Goal: Information Seeking & Learning: Learn about a topic

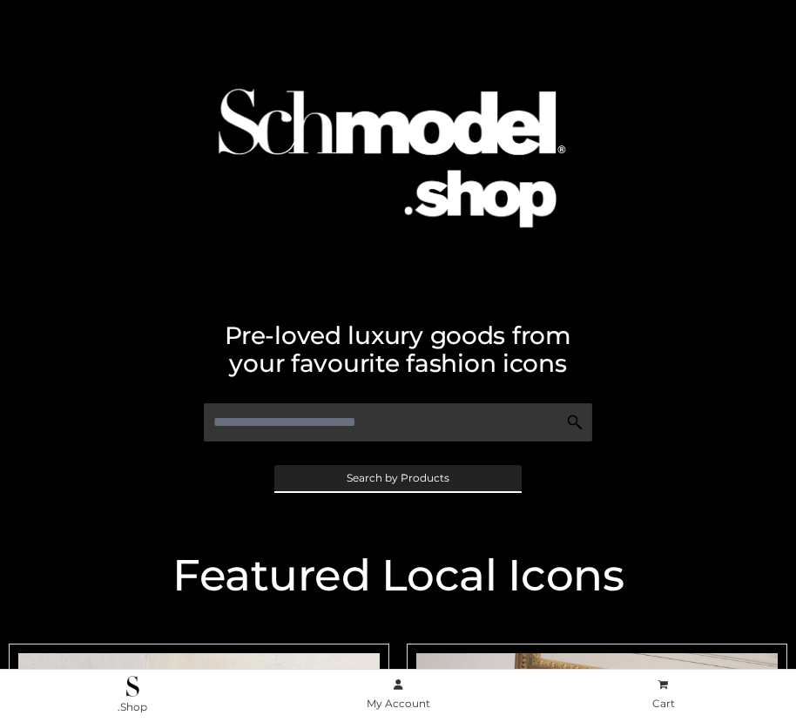
click at [397, 477] on span "Search by Products" at bounding box center [398, 478] width 103 height 10
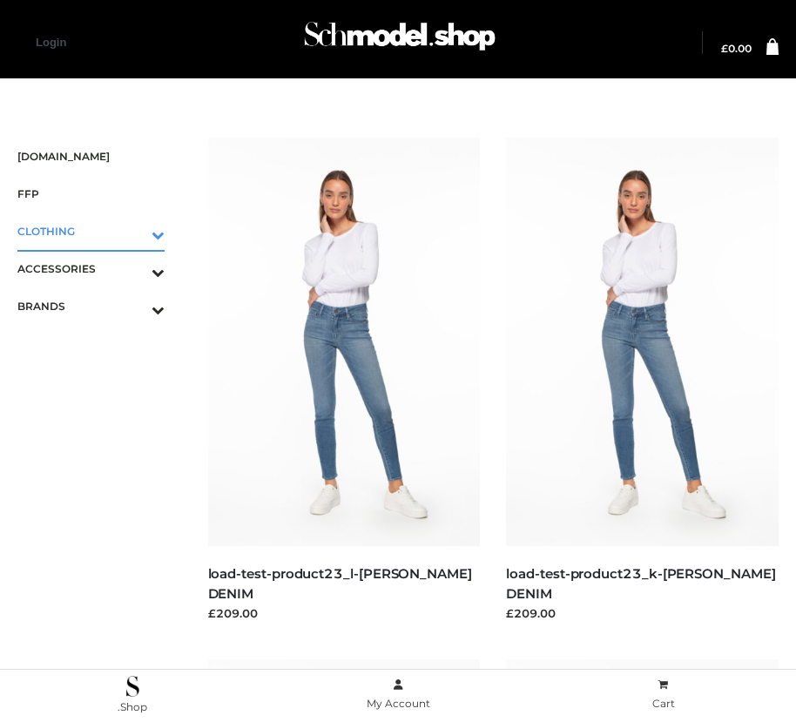
click at [133, 231] on icon "Toggle Submenu" at bounding box center [67, 235] width 195 height 20
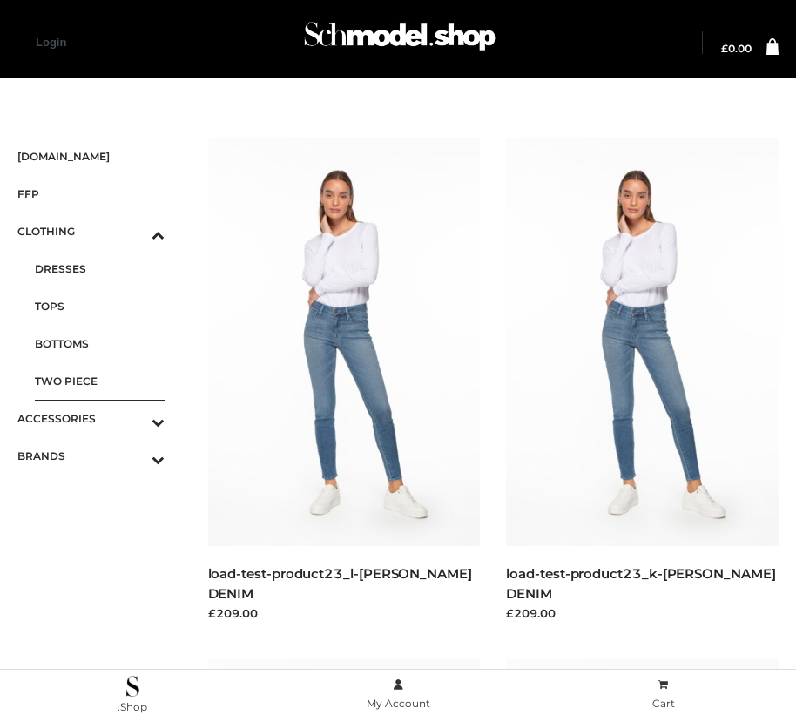
click at [99, 381] on span "TWO PIECE" at bounding box center [100, 381] width 130 height 20
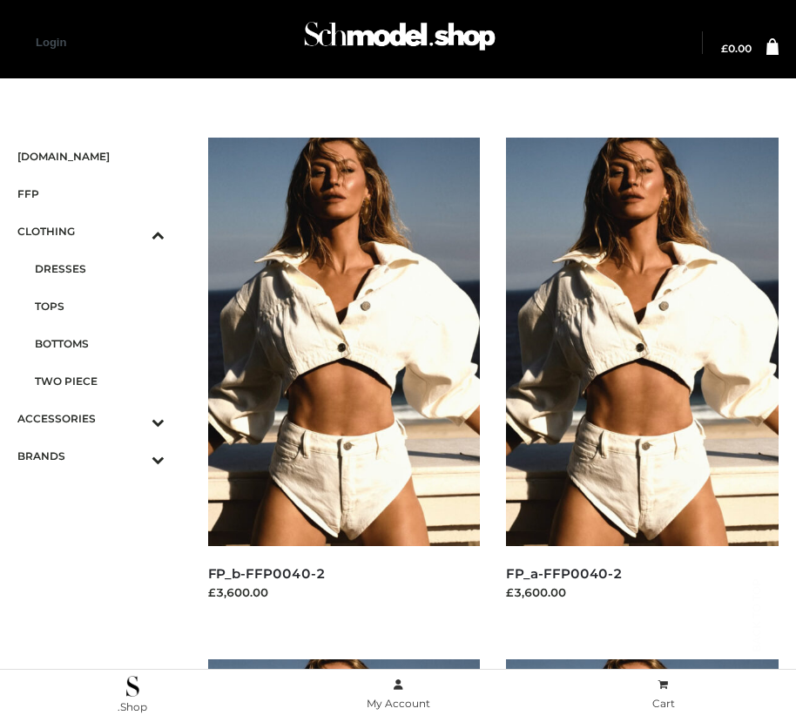
scroll to position [2108, 0]
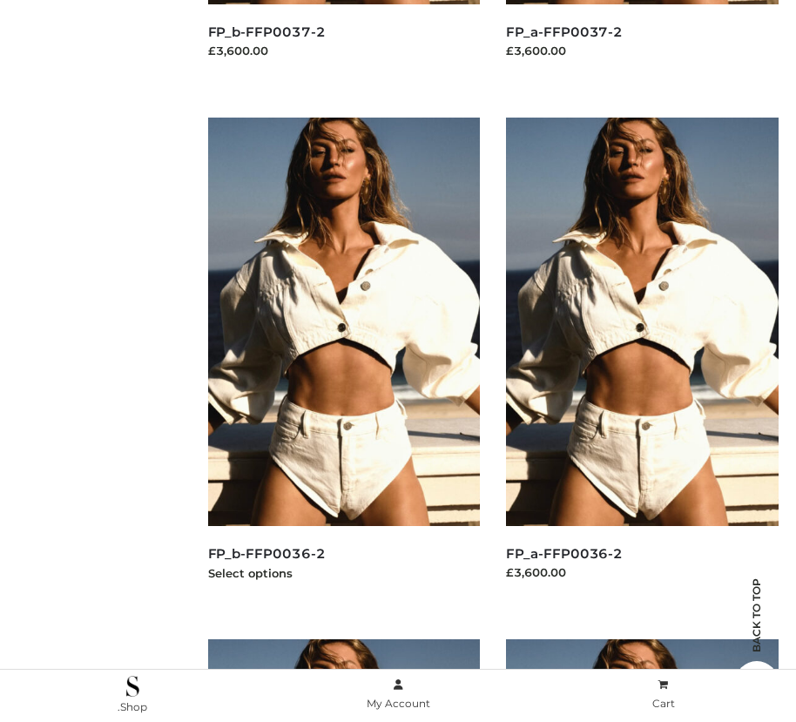
click at [343, 361] on img at bounding box center [344, 322] width 273 height 408
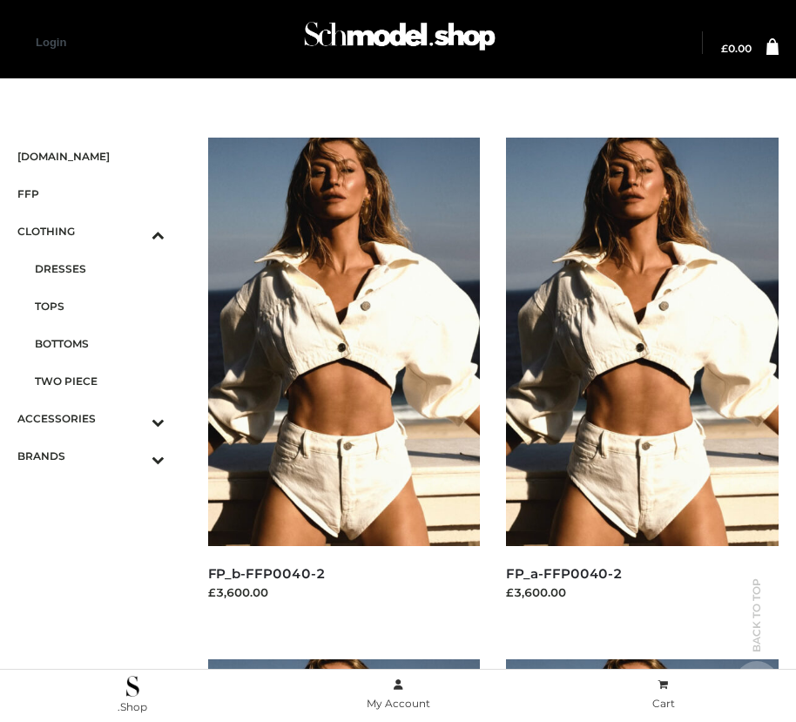
scroll to position [20, 0]
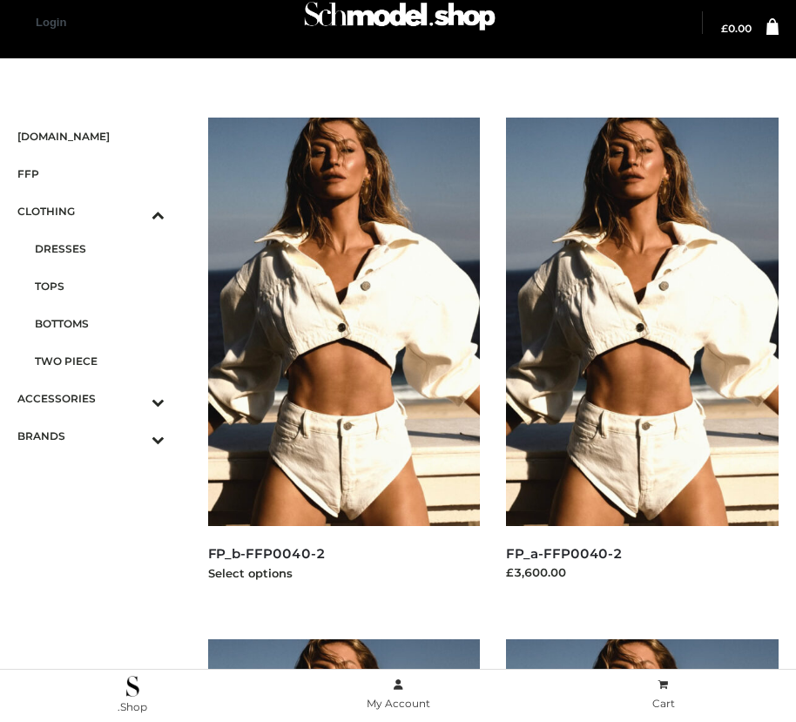
click at [343, 361] on img at bounding box center [344, 322] width 273 height 408
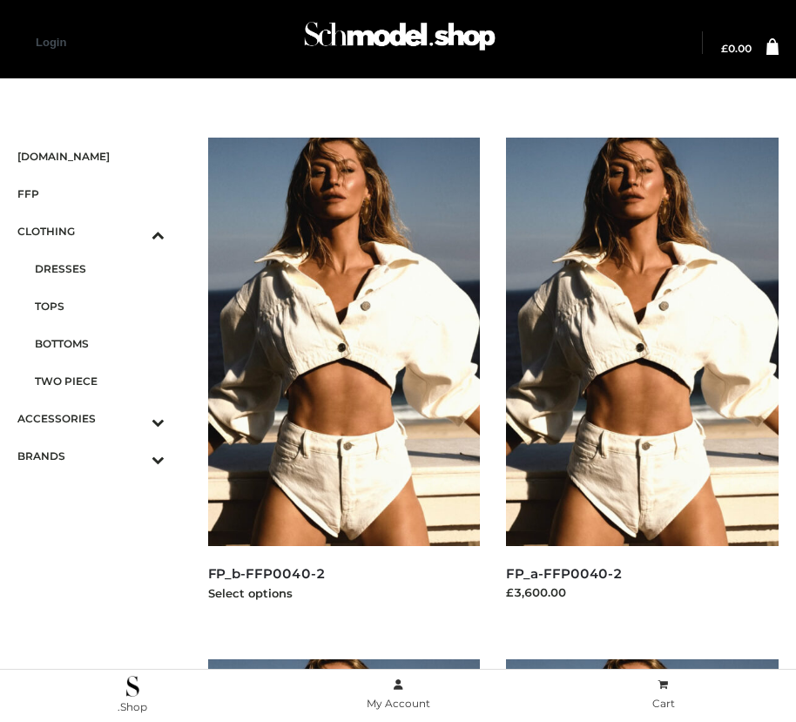
scroll to position [542, 0]
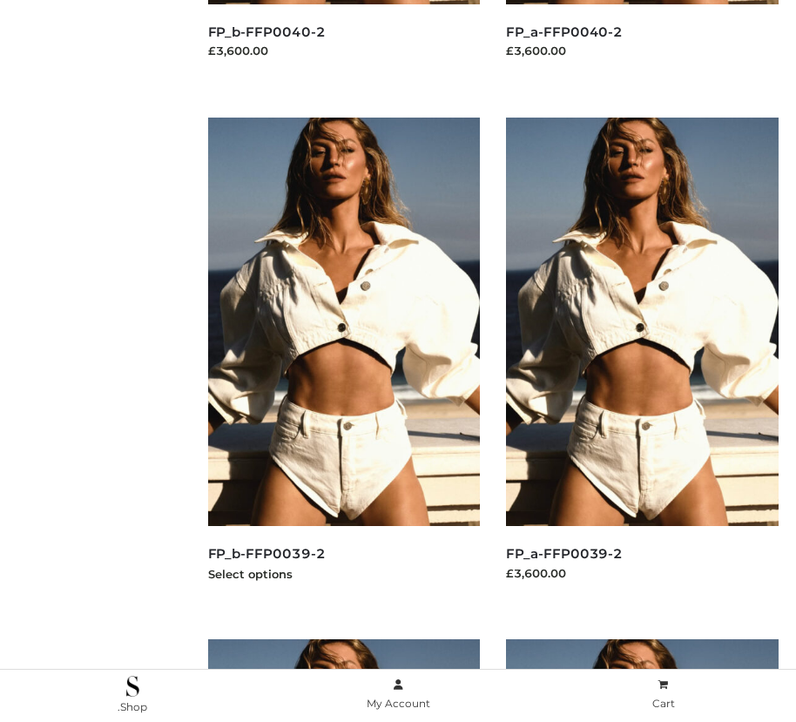
click at [343, 361] on img at bounding box center [344, 322] width 273 height 408
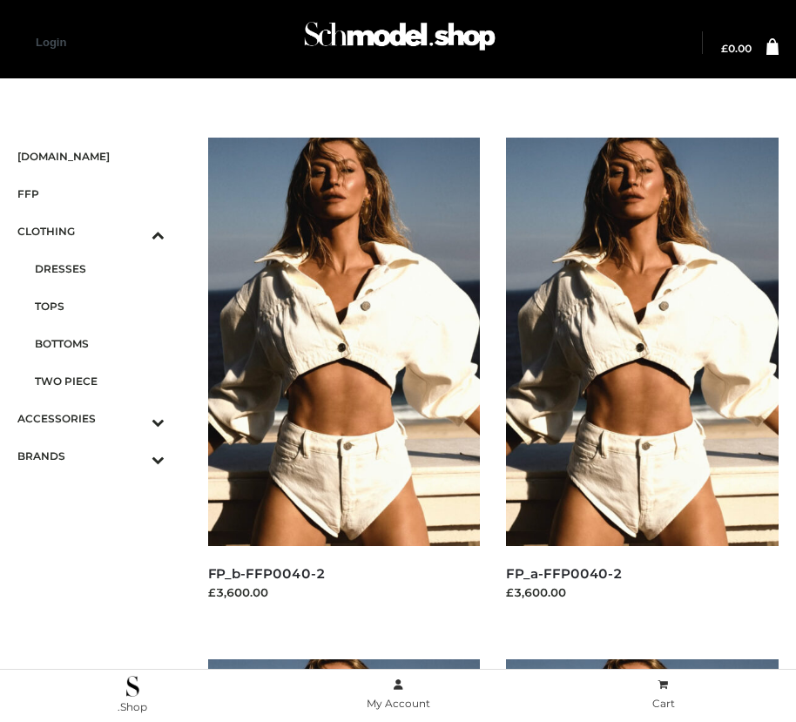
scroll to position [1585, 0]
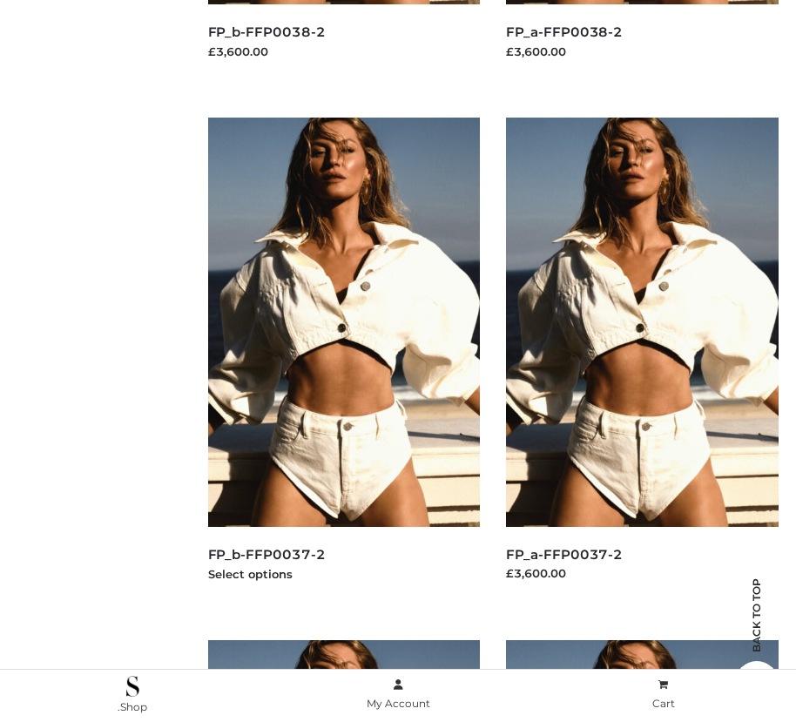
click at [343, 361] on img at bounding box center [344, 322] width 273 height 408
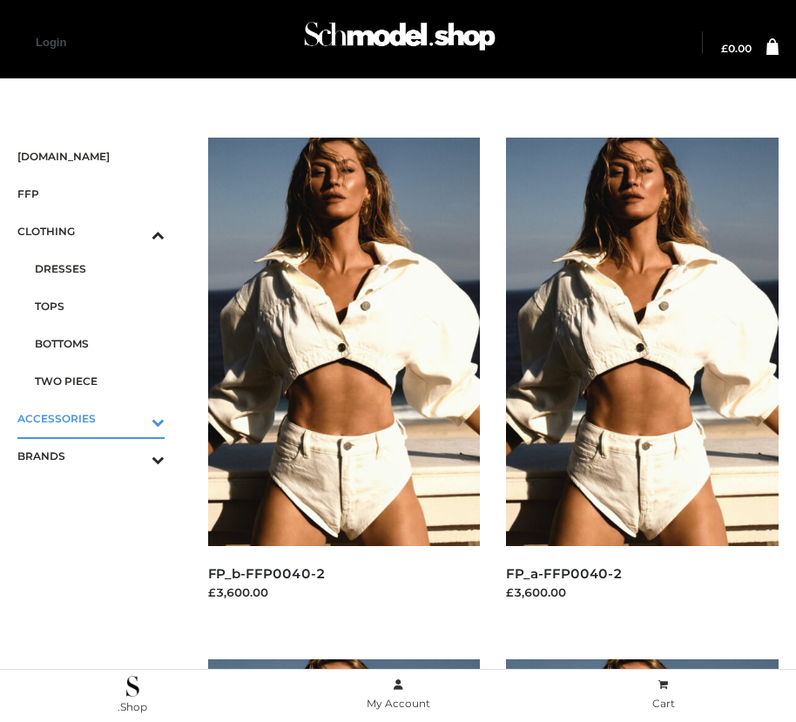
click at [133, 418] on icon "Toggle Submenu" at bounding box center [67, 422] width 195 height 20
click at [99, 306] on span "BAGS" at bounding box center [100, 306] width 130 height 20
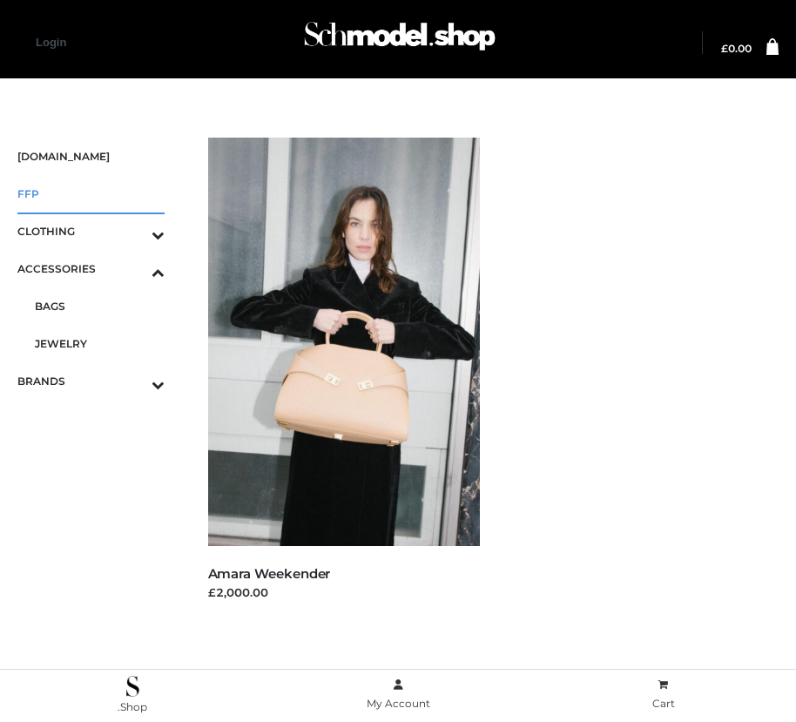
click at [91, 193] on span "FFP" at bounding box center [90, 194] width 147 height 20
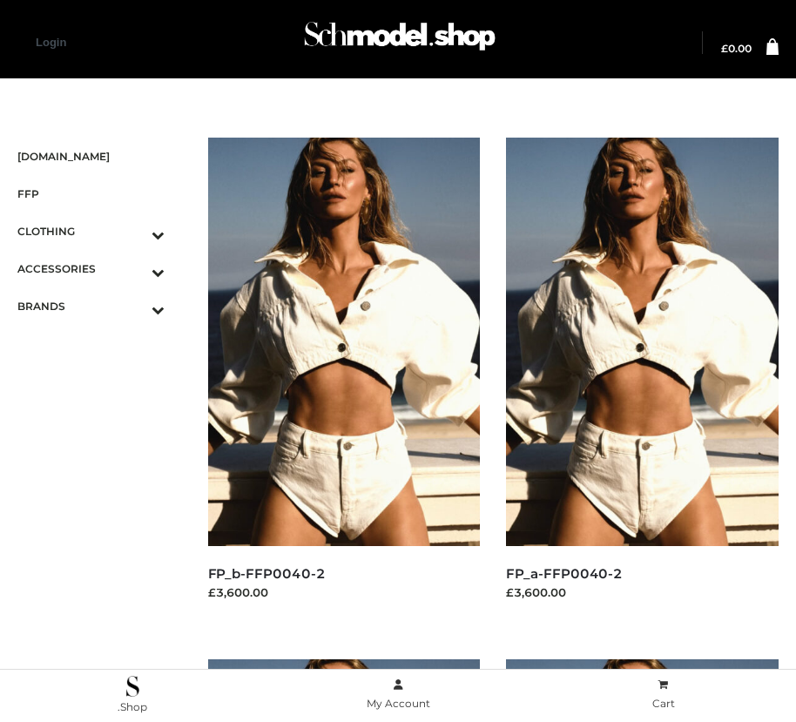
scroll to position [2108, 0]
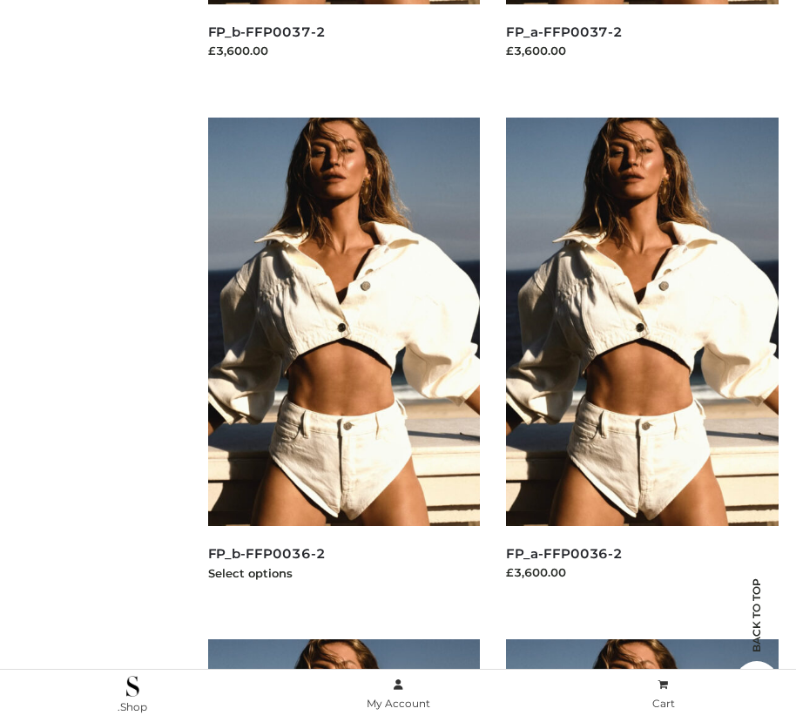
click at [343, 361] on img at bounding box center [344, 322] width 273 height 408
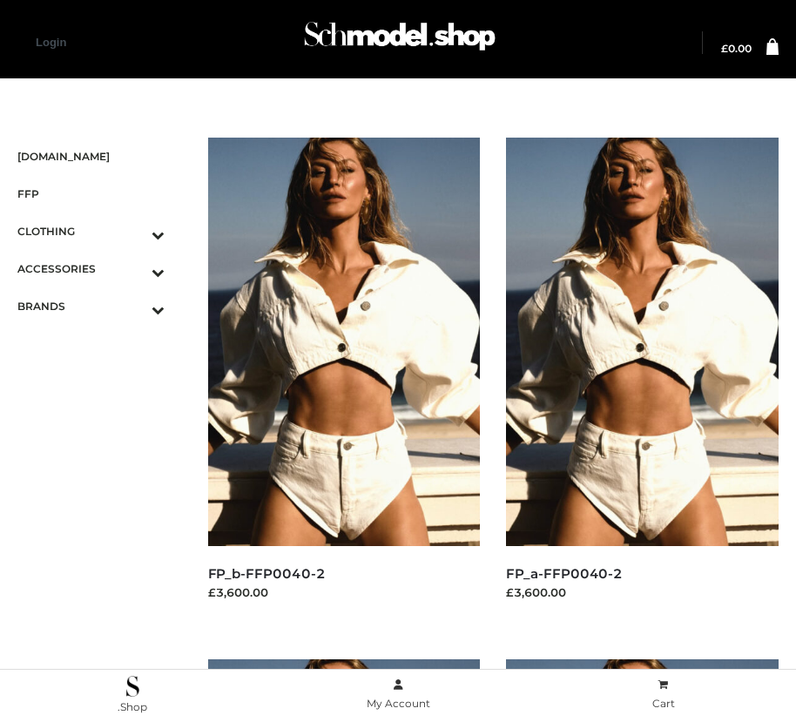
scroll to position [20, 0]
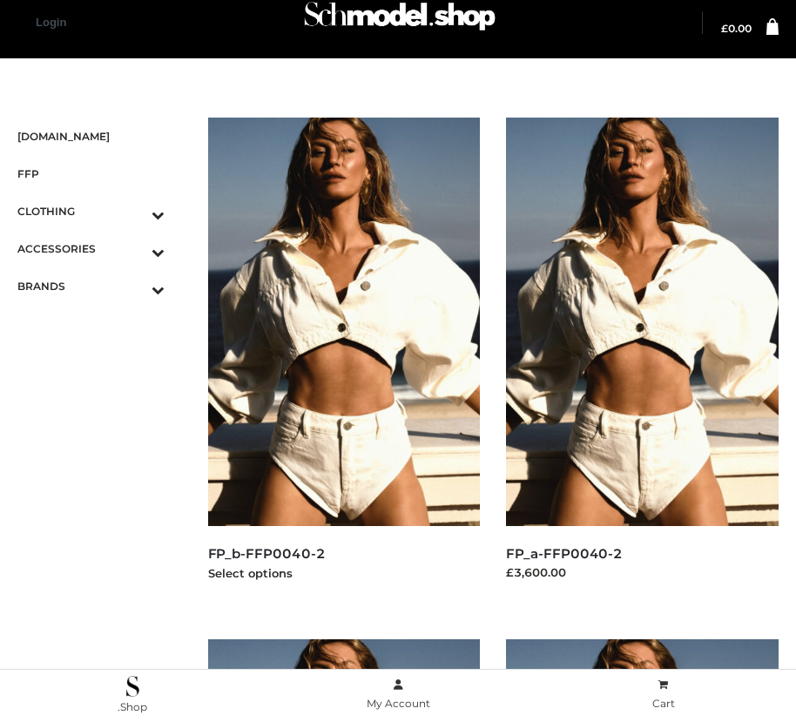
click at [343, 361] on img at bounding box center [344, 322] width 273 height 408
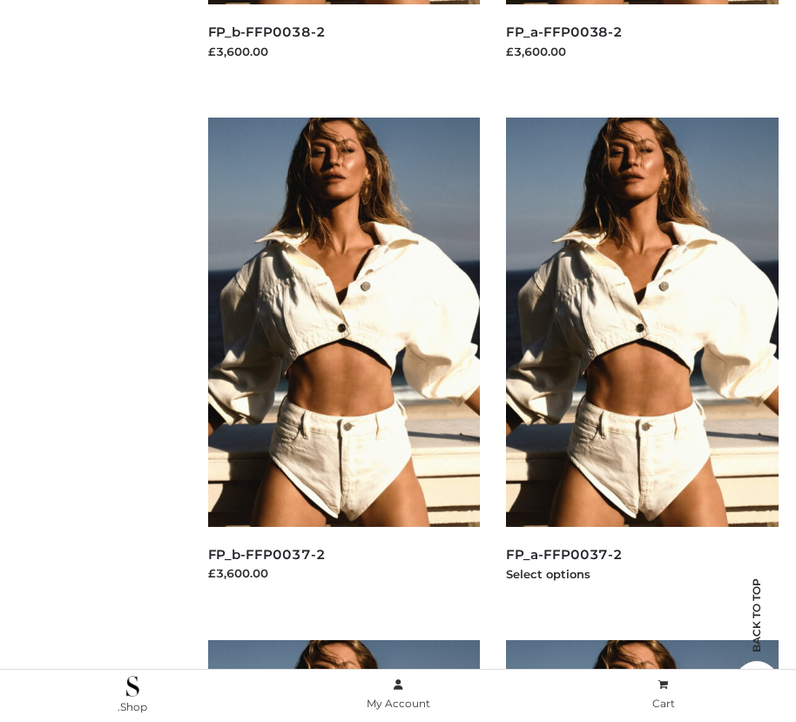
click at [642, 361] on img at bounding box center [642, 322] width 273 height 408
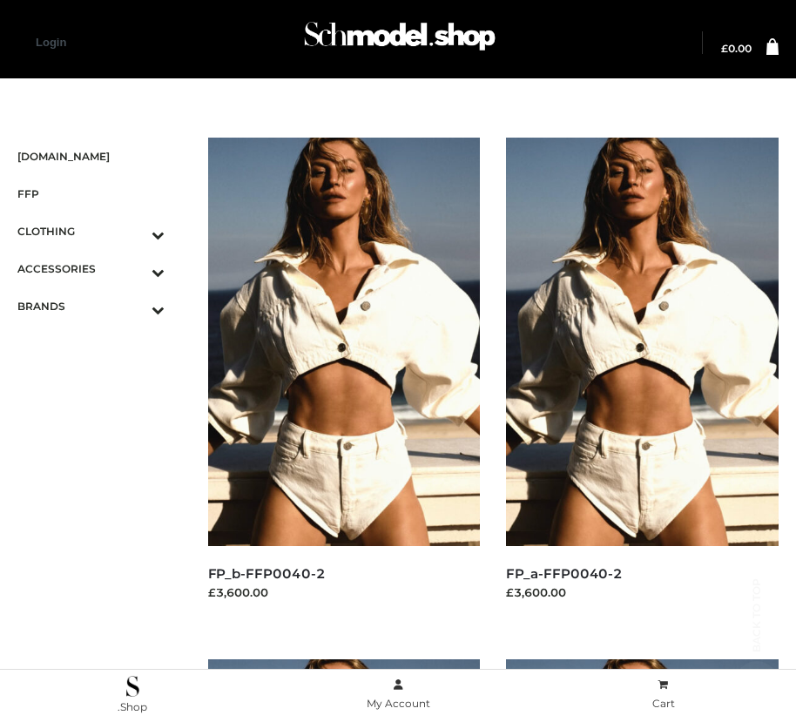
scroll to position [2629, 0]
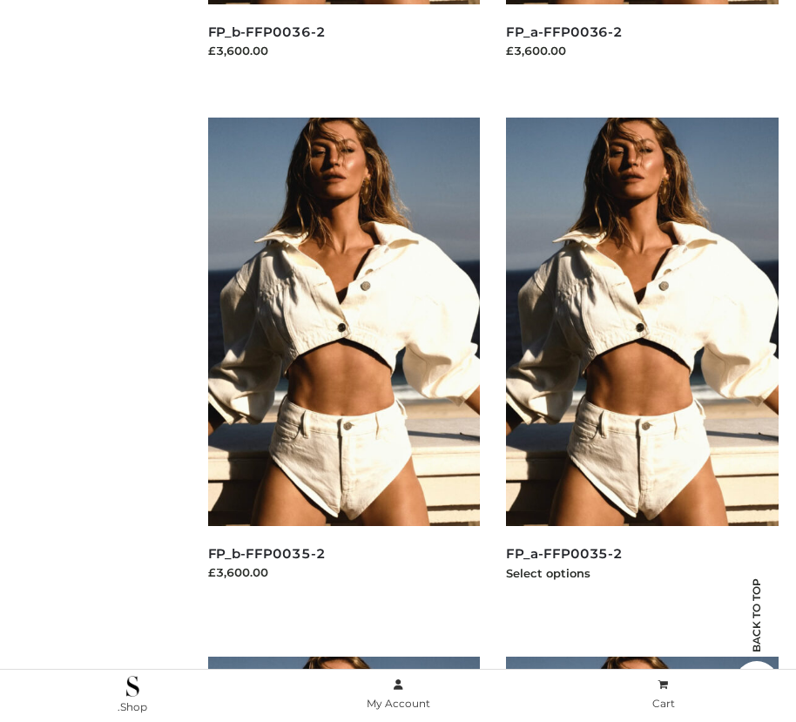
click at [642, 361] on img at bounding box center [642, 322] width 273 height 408
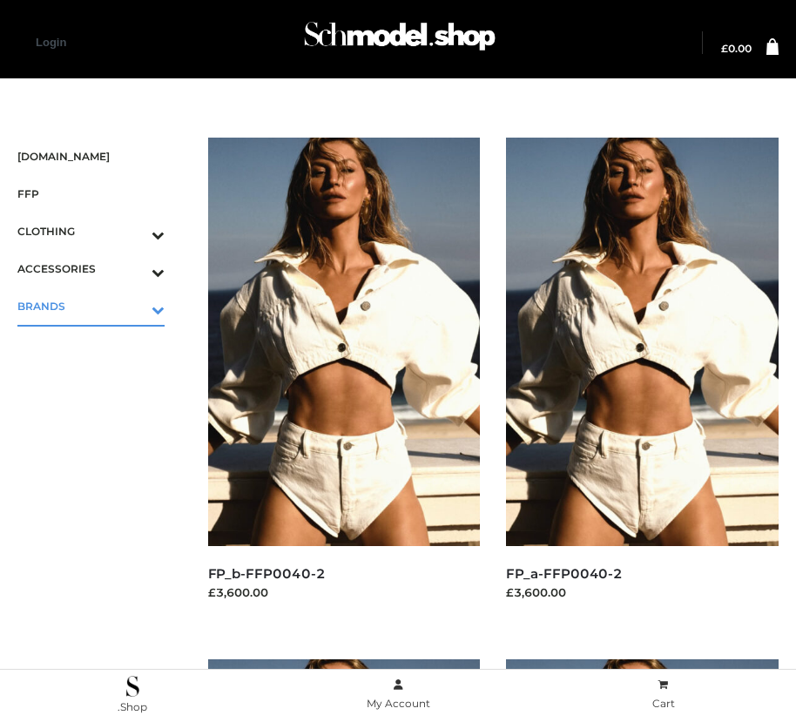
click at [133, 306] on icon "Toggle Submenu" at bounding box center [67, 310] width 195 height 20
click at [99, 381] on span "PARKERSMITH" at bounding box center [100, 381] width 130 height 20
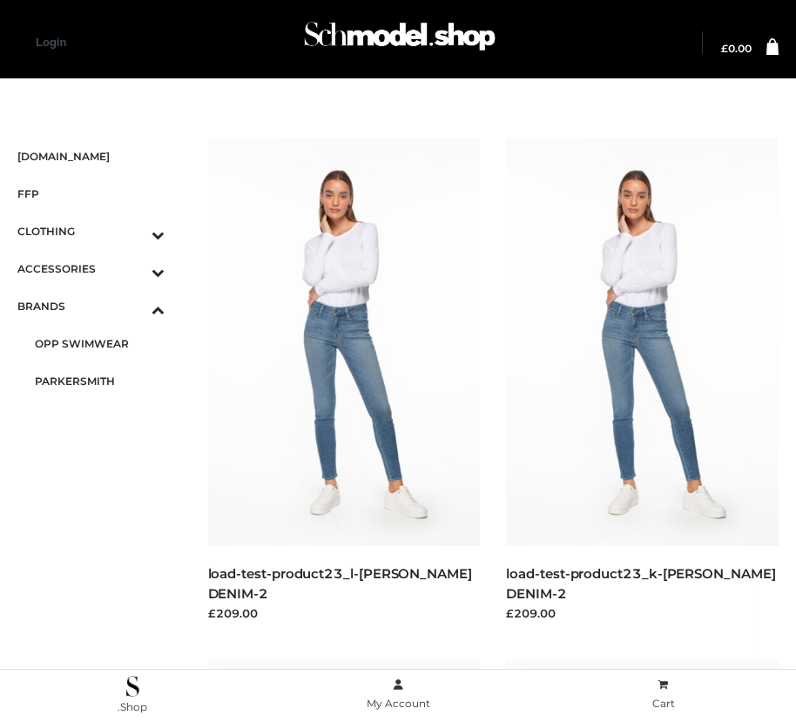
scroll to position [1585, 0]
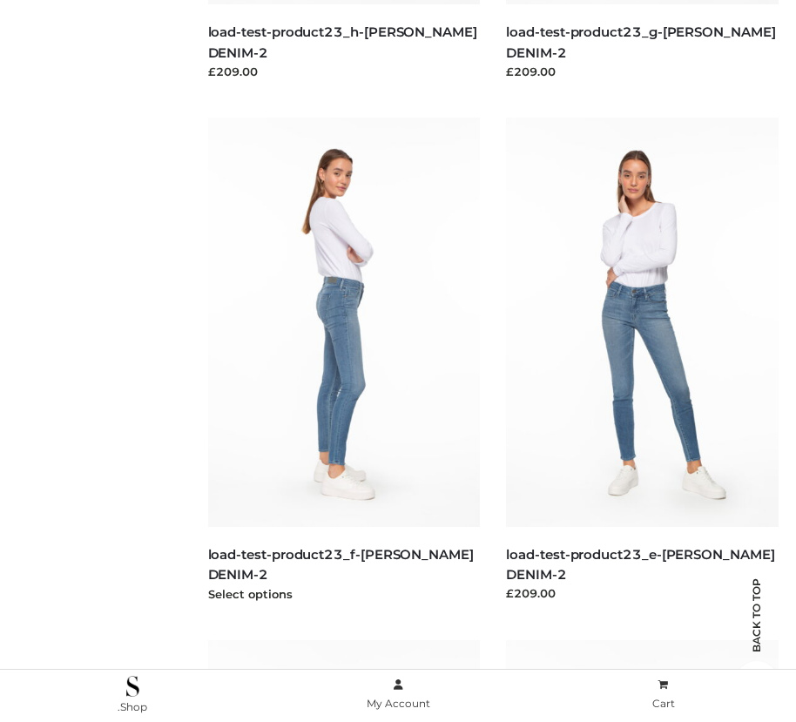
click at [343, 361] on img at bounding box center [344, 322] width 273 height 408
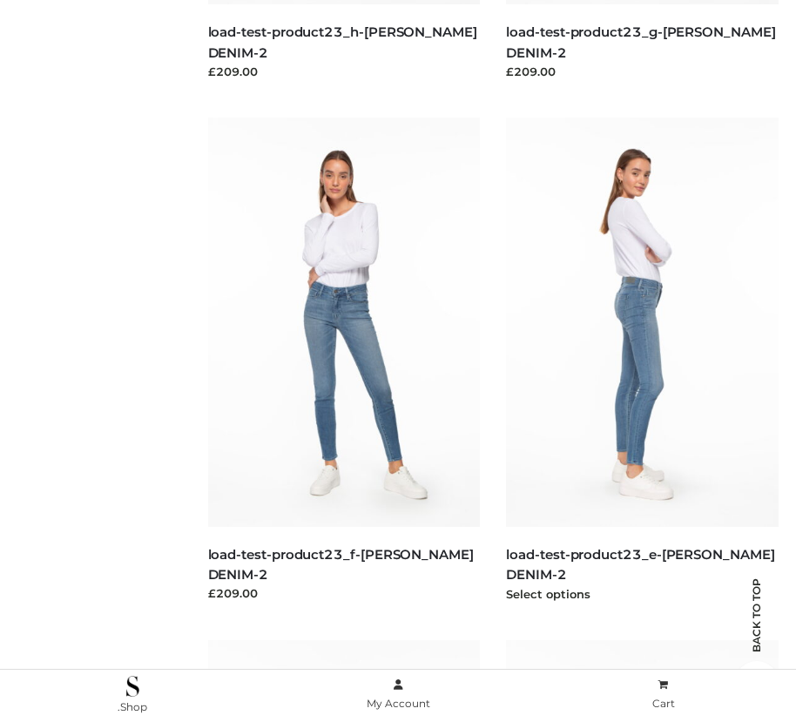
click at [642, 361] on img at bounding box center [642, 322] width 273 height 408
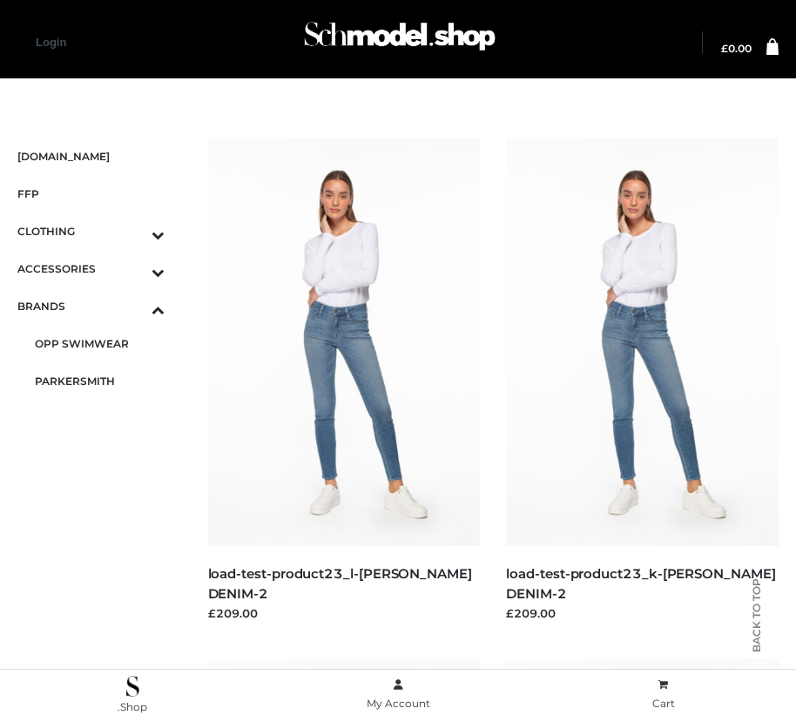
scroll to position [542, 0]
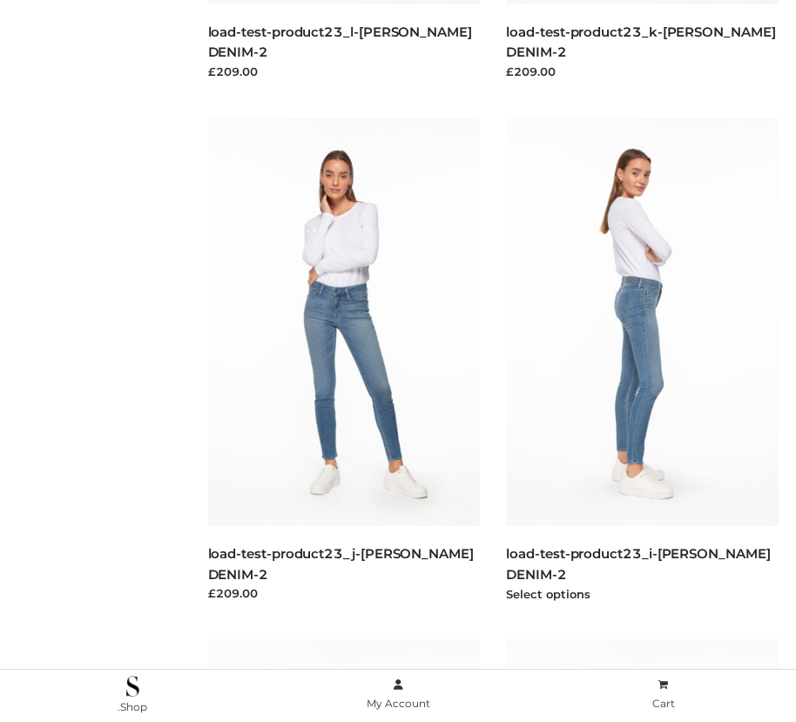
click at [642, 361] on img at bounding box center [642, 322] width 273 height 408
